Goal: Task Accomplishment & Management: Manage account settings

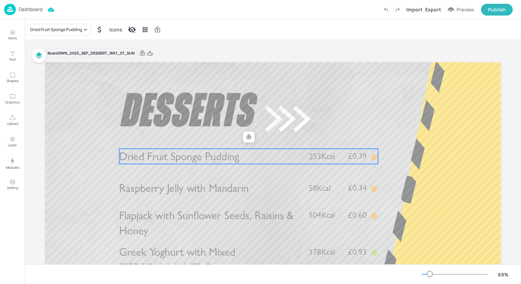
click at [250, 159] on p "Dried Fruit Sponge Pudding" at bounding box center [209, 156] width 181 height 15
click at [246, 137] on icon at bounding box center [249, 137] width 6 height 6
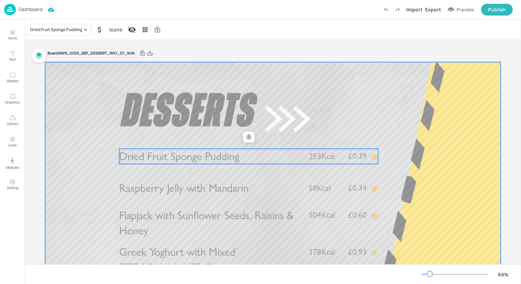
click at [283, 116] on div at bounding box center [273, 190] width 456 height 257
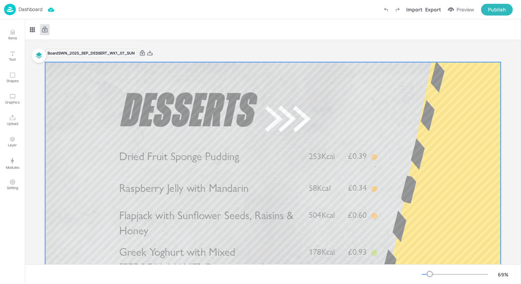
click at [141, 52] on icon at bounding box center [142, 52] width 5 height 5
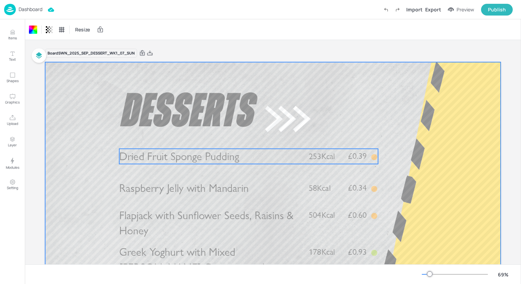
click at [244, 158] on p "Dried Fruit Sponge Pudding" at bounding box center [209, 156] width 181 height 15
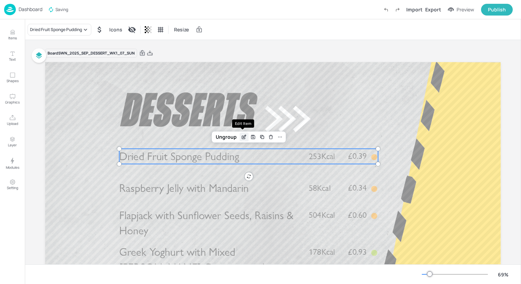
click at [242, 137] on icon "Edit Item" at bounding box center [244, 137] width 6 height 6
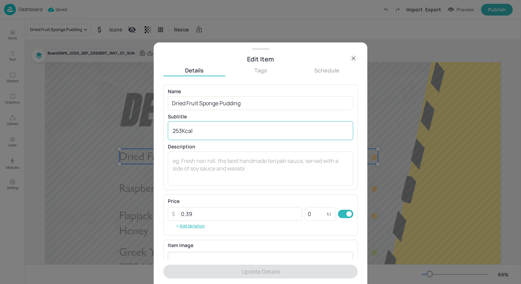
click at [183, 131] on textarea "253Kcal" at bounding box center [261, 131] width 176 height 8
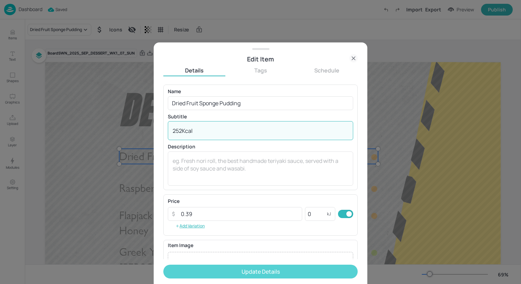
type textarea "252Kcal"
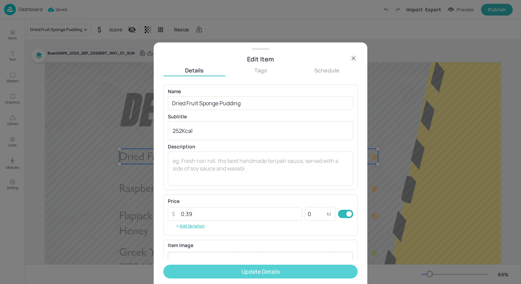
click at [283, 268] on button "Update Details" at bounding box center [260, 271] width 194 height 14
